Goal: Information Seeking & Learning: Stay updated

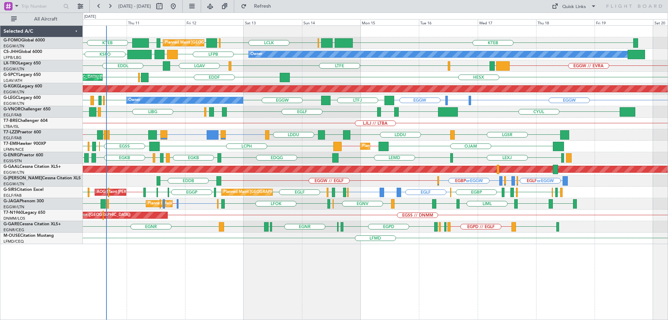
click at [474, 157] on div "LEXJ LEMD EDQG EGKB EGPD [GEOGRAPHIC_DATA] EGKB LSMP [GEOGRAPHIC_DATA] Planned …" at bounding box center [375, 157] width 584 height 11
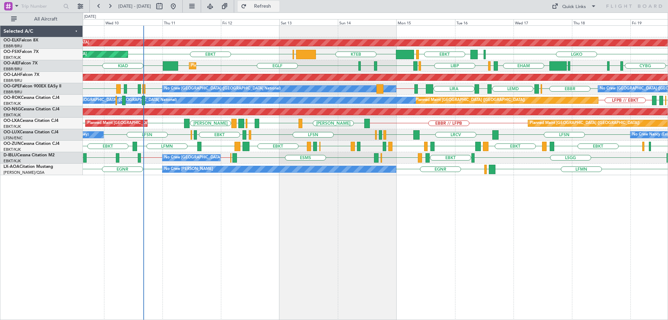
click at [277, 7] on span "Refresh" at bounding box center [262, 6] width 29 height 5
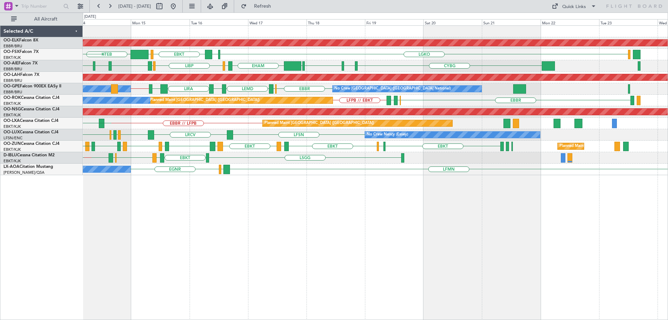
click at [259, 100] on div "Planned Maint Kortrijk-Wevelgem LGKO LGAV EBKT LSGG KTEB EBBR EBKT EHAM LIRS LI…" at bounding box center [375, 100] width 584 height 149
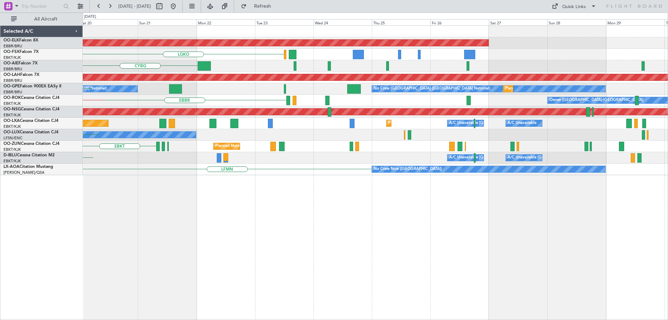
click at [244, 110] on div "Planned Maint Kortrijk-Wevelgem LGKO CYBG CYUL KBED KTEB EHAM Planned Maint Alt…" at bounding box center [375, 100] width 584 height 149
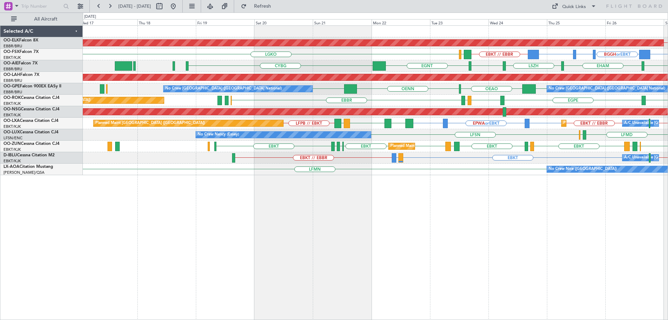
click at [404, 115] on div "Planned Maint [GEOGRAPHIC_DATA] ([GEOGRAPHIC_DATA])" at bounding box center [375, 111] width 584 height 11
click at [460, 109] on div "Planned Maint Kortrijk-Wevelgem EBKT // EBBR EBBR or EBKT BGGH or EBKT BGBW or …" at bounding box center [375, 100] width 584 height 149
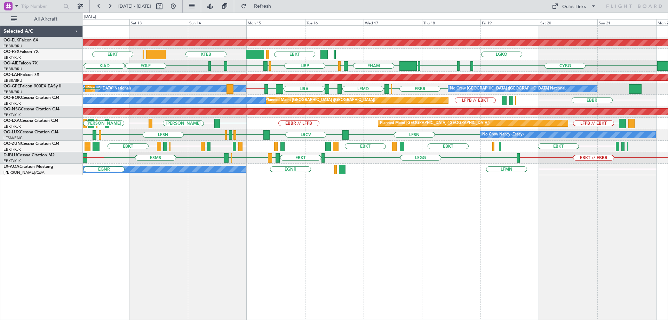
click at [66, 96] on div "Planned Maint Kortrijk-Wevelgem LGKO LGAV EBKT LSGG KTEB EBBR EBKT Planned Main…" at bounding box center [334, 166] width 668 height 307
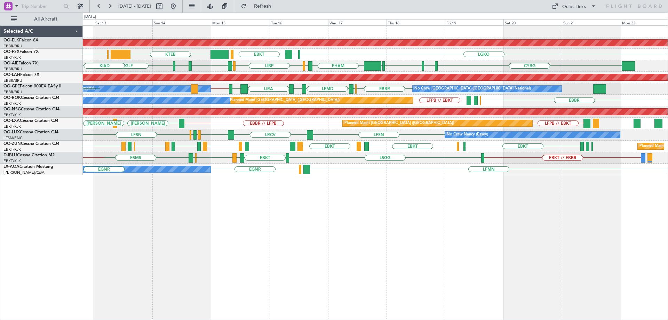
click at [268, 98] on div "Planned Maint Paris (Le Bourget) A/C Unavailable Brussels (Brussels National) L…" at bounding box center [375, 100] width 584 height 11
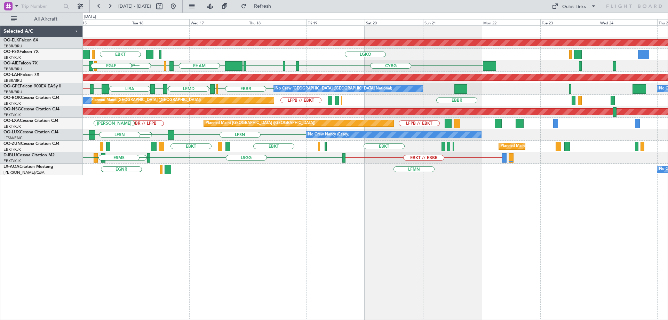
click at [348, 97] on div "Planned Maint Paris (Le Bourget) A/C Unavailable Brussels (Brussels National) L…" at bounding box center [375, 100] width 584 height 11
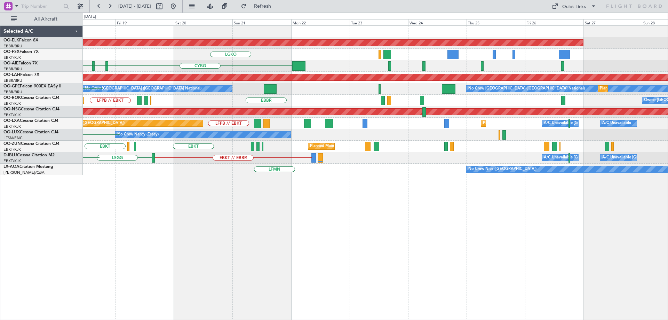
click at [376, 98] on div "Planned Maint Paris (Le Bourget) LFPB // EBKT LFMD EDDL EBBR Owner Kortrijk-Wev…" at bounding box center [375, 100] width 584 height 11
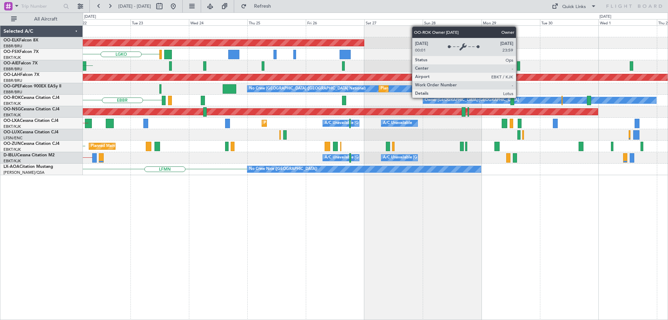
click at [422, 97] on div "Owner Kortrijk-Wevelgem" at bounding box center [539, 100] width 234 height 7
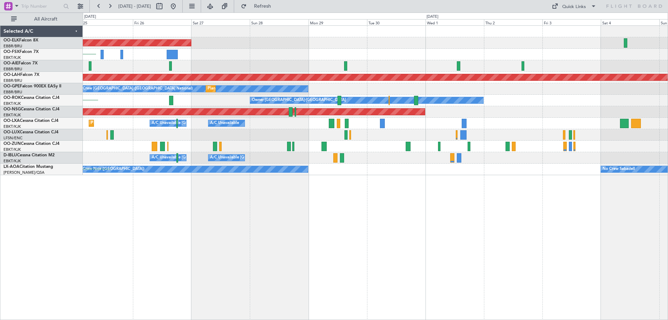
click at [375, 89] on div "No Crew Brussels (Brussels National) Planned Maint Brussels (Brussels National)" at bounding box center [375, 88] width 584 height 11
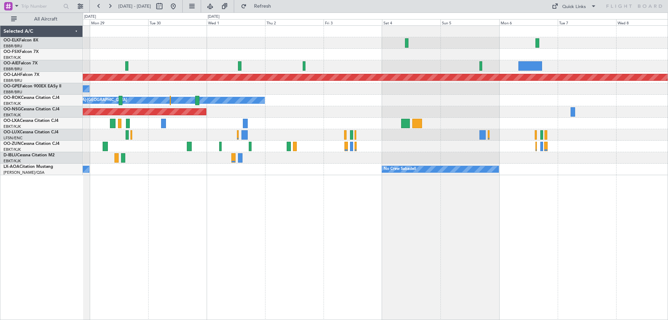
click at [416, 102] on div "Planned Maint Kortrijk-Wevelgem Planned Maint Alton-st Louis (St Louis Regl) No…" at bounding box center [375, 100] width 584 height 149
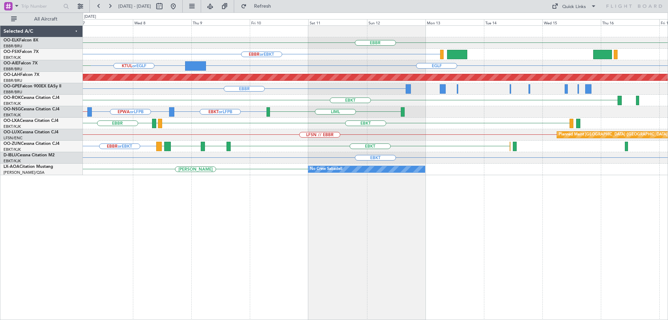
click at [248, 93] on div "EBBR LFMN EBBR or EBKT KTUL or EGLF EGLF EGLF Planned Maint Brussels (Brussels …" at bounding box center [375, 100] width 584 height 149
